Goal: Transaction & Acquisition: Purchase product/service

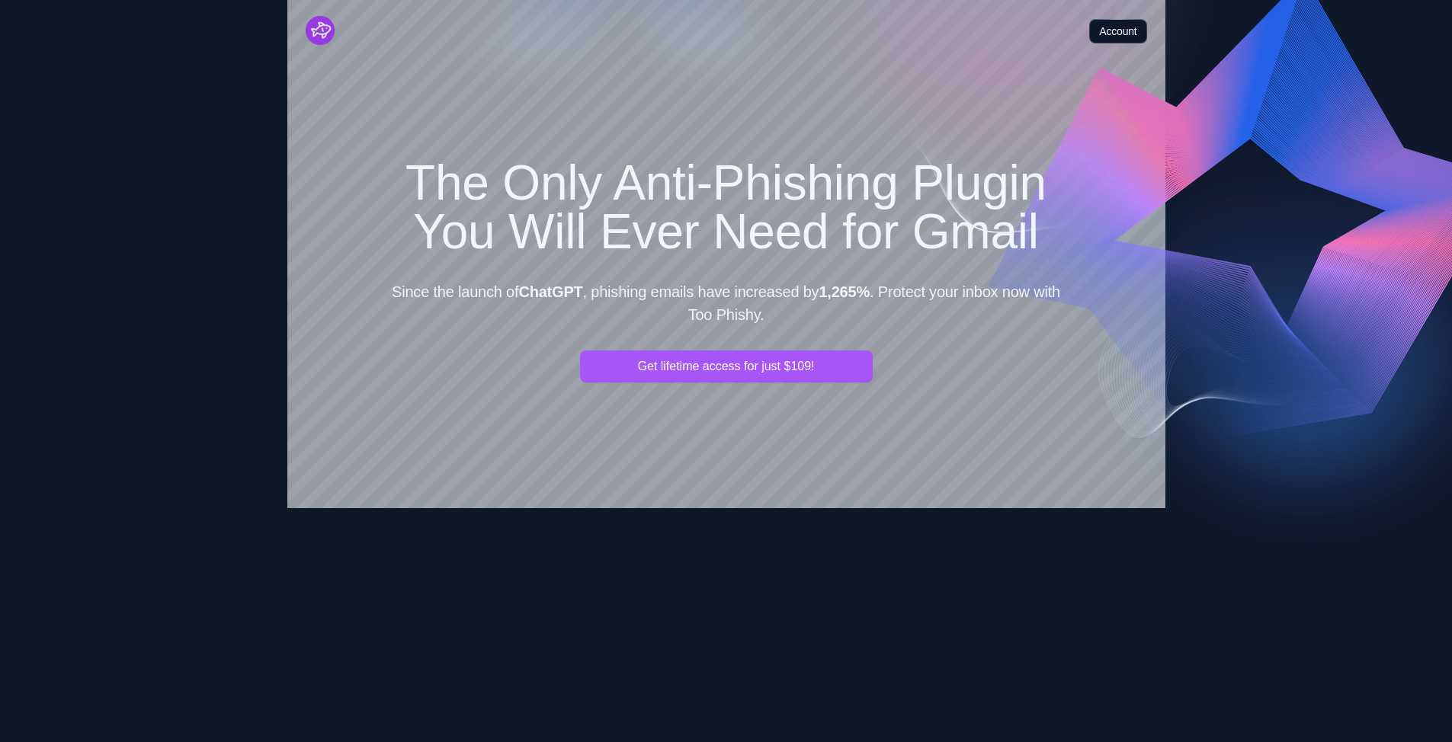
click at [719, 26] on link "Account" at bounding box center [1117, 31] width 57 height 24
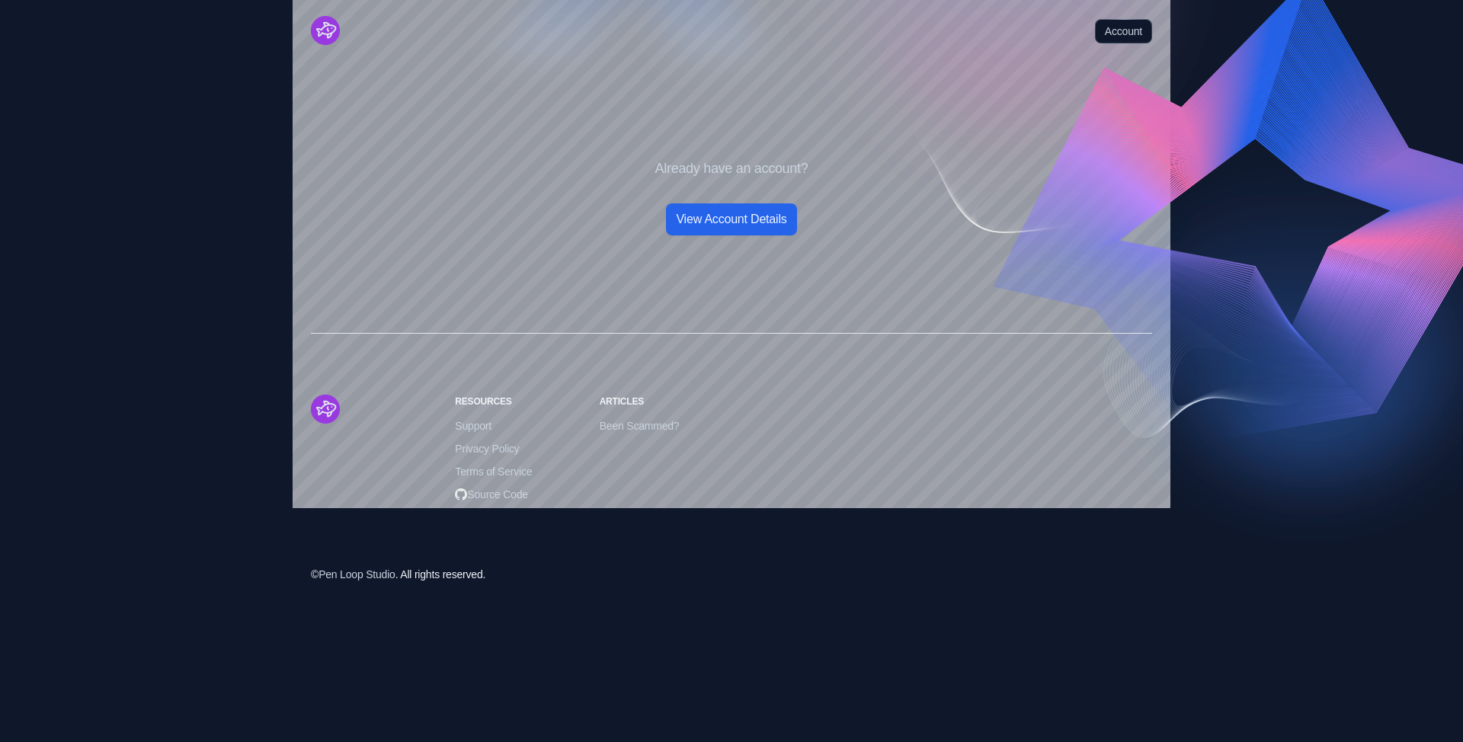
click at [719, 226] on link "View Account Details" at bounding box center [731, 219] width 130 height 32
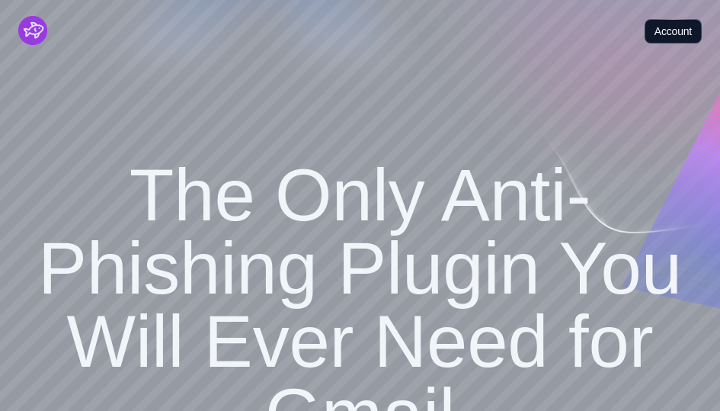
click at [689, 25] on link "Account" at bounding box center [673, 31] width 57 height 24
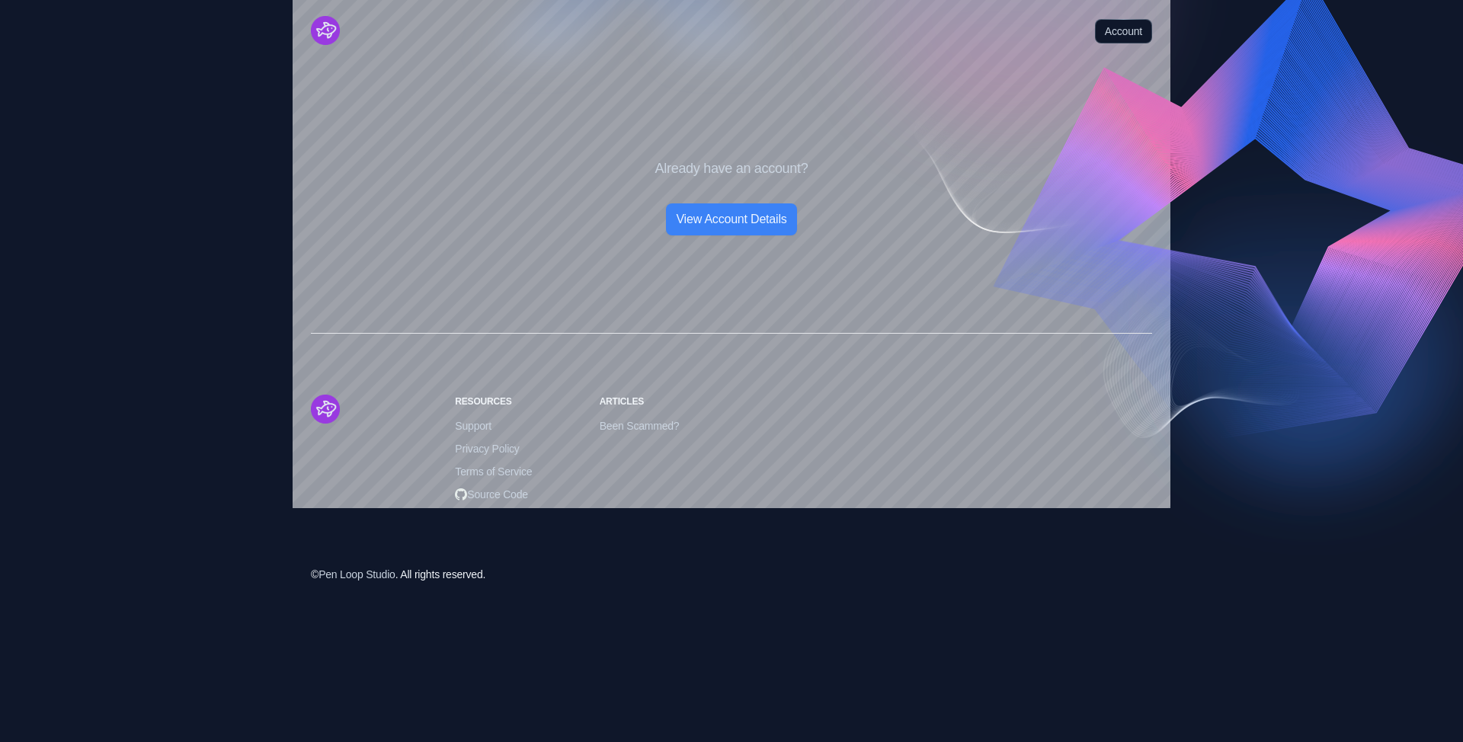
click at [320, 27] on img "Cruip" at bounding box center [325, 30] width 29 height 29
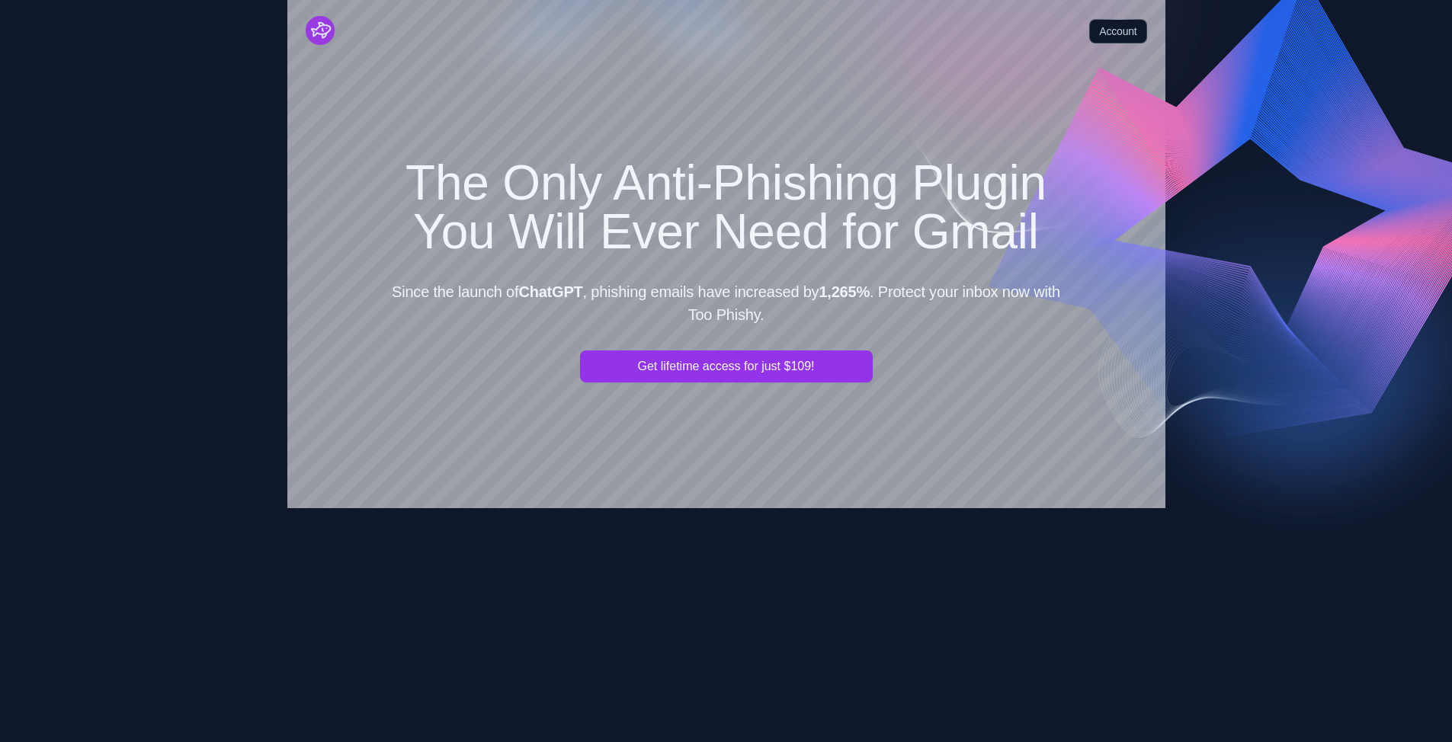
click at [681, 373] on button "Get lifetime access for just $109!" at bounding box center [726, 367] width 293 height 32
